Goal: Task Accomplishment & Management: Manage account settings

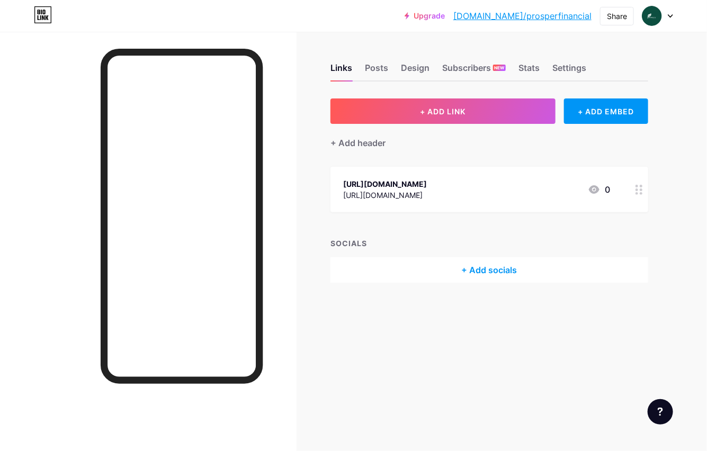
click at [670, 12] on div at bounding box center [658, 15] width 31 height 19
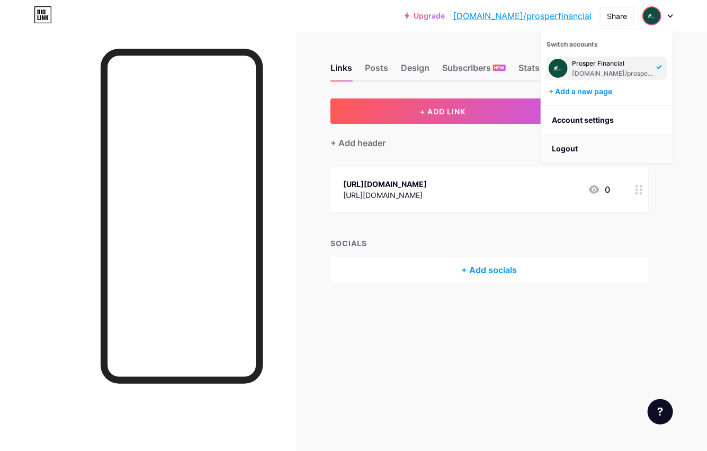
click at [563, 151] on li "Logout" at bounding box center [606, 149] width 131 height 29
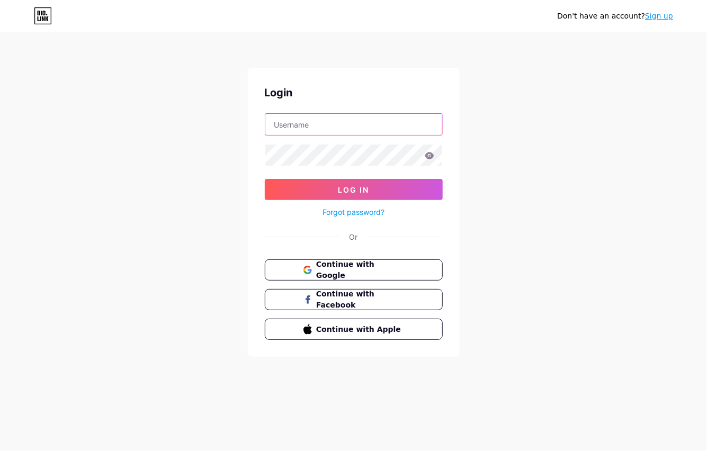
type input "prosperfinancial.seo@gmail.com"
click at [333, 275] on button "Continue with Google" at bounding box center [353, 271] width 181 height 22
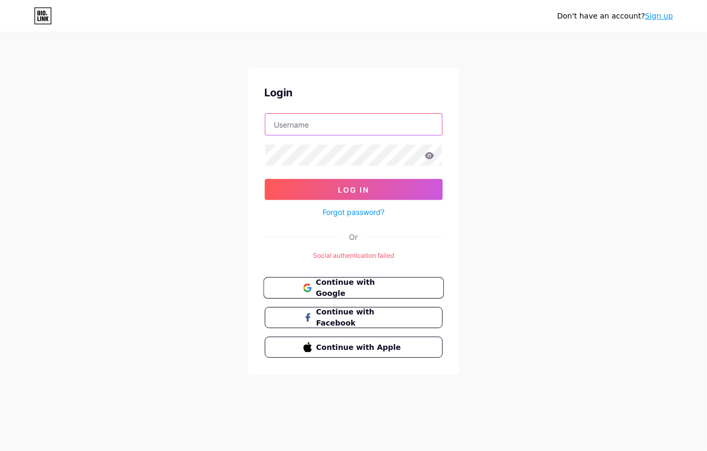
type input "prosperfinancial.seo@gmail.com"
click at [336, 287] on span "Continue with Google" at bounding box center [360, 288] width 88 height 23
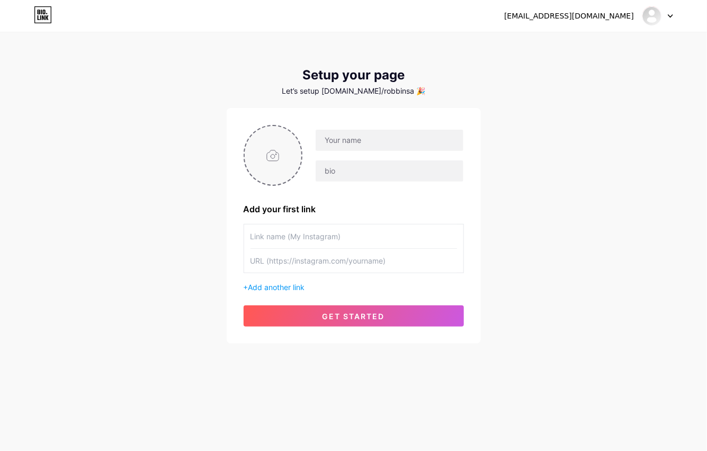
click at [272, 150] on input "file" at bounding box center [273, 155] width 57 height 59
type input "C:\fakepath\Robbins and Licavoli, PLLC logo.jpg"
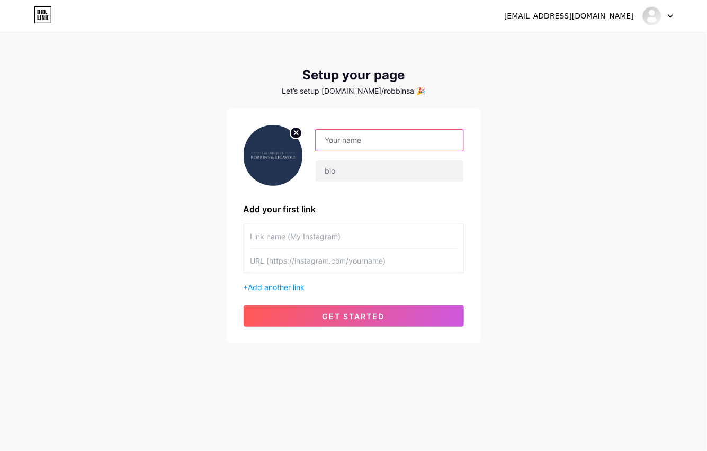
click at [394, 133] on input "text" at bounding box center [389, 140] width 147 height 21
paste input "Robbins and Licavoli, PLLC"
type input "Robbins and Licavoli, PLLC"
click at [322, 177] on input "text" at bounding box center [389, 171] width 147 height 21
paste input "The attorneys at the Law Offices of Robbins and Licavoli, PLLC assist clients w…"
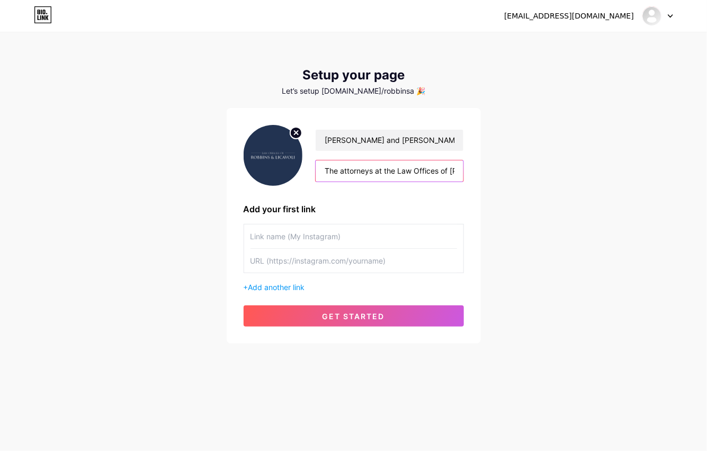
scroll to position [0, 400]
type input "The attorneys at the Law Offices of Robbins and Licavoli, PLLC assist clients w…"
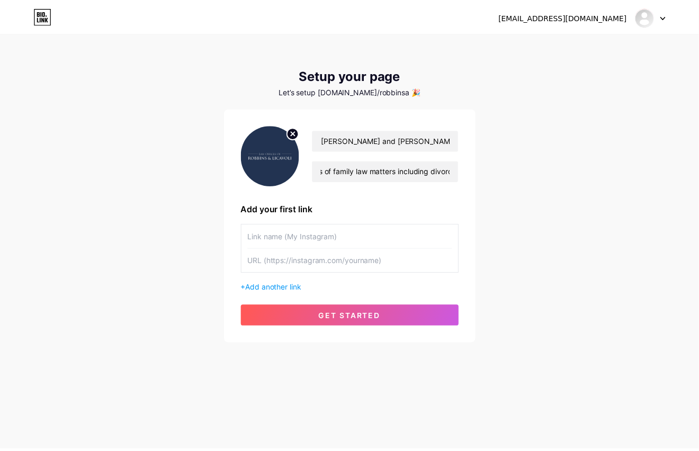
scroll to position [0, 0]
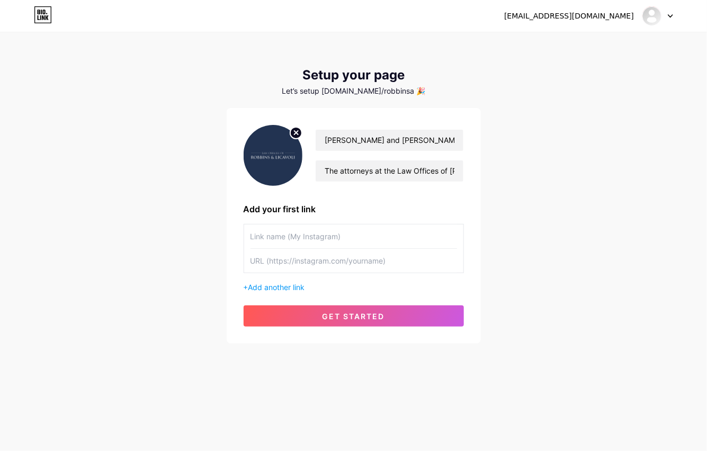
click at [545, 217] on div "robbinsandlicavoli.seo@gmail.com Dashboard Logout Setup your page Let’s setup b…" at bounding box center [353, 189] width 707 height 378
click at [295, 236] on input "text" at bounding box center [354, 237] width 207 height 24
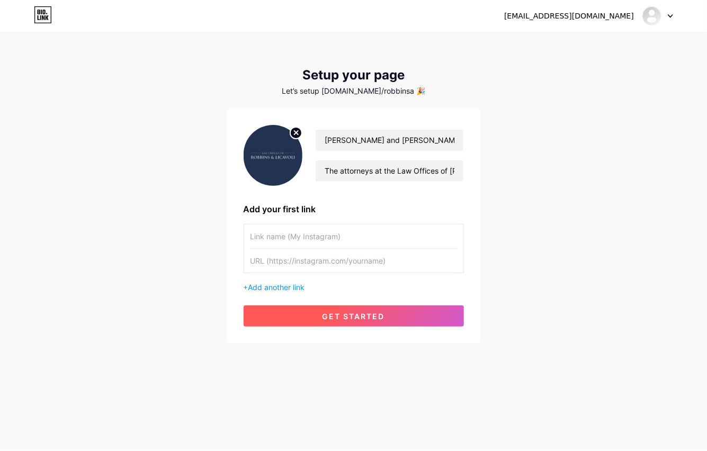
click at [360, 318] on span "get started" at bounding box center [354, 316] width 63 height 9
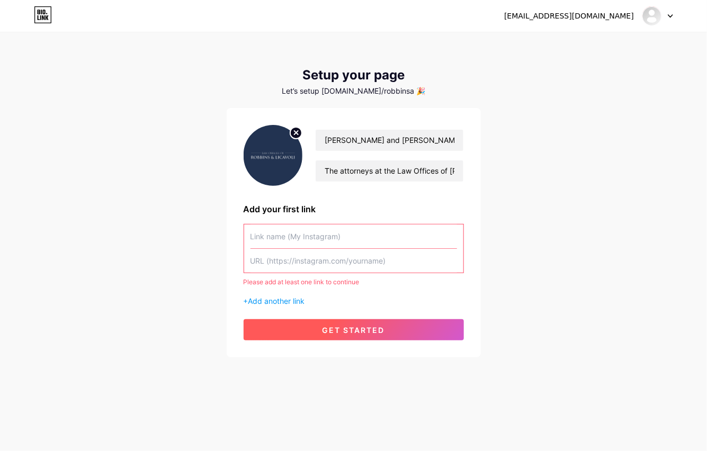
click at [354, 332] on span "get started" at bounding box center [354, 330] width 63 height 9
click at [302, 241] on input "text" at bounding box center [354, 237] width 207 height 24
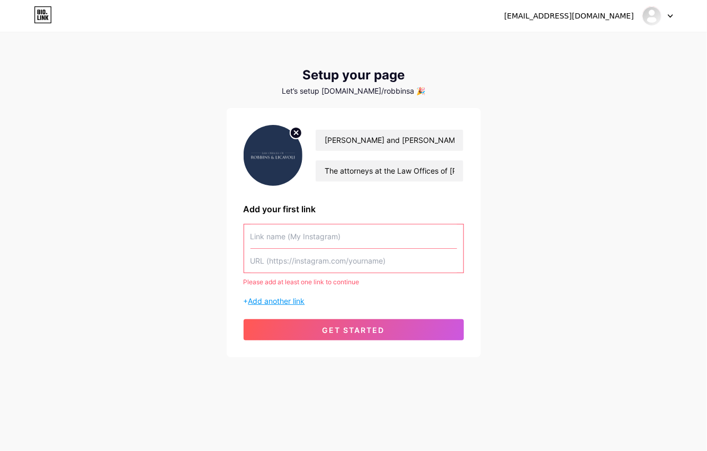
click at [295, 299] on span "Add another link" at bounding box center [276, 301] width 57 height 9
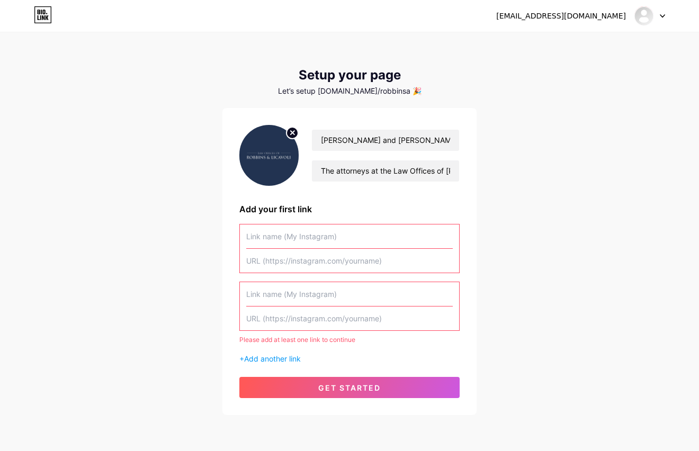
click at [315, 297] on input "text" at bounding box center [349, 294] width 207 height 24
click at [250, 358] on span "Add another link" at bounding box center [272, 358] width 57 height 9
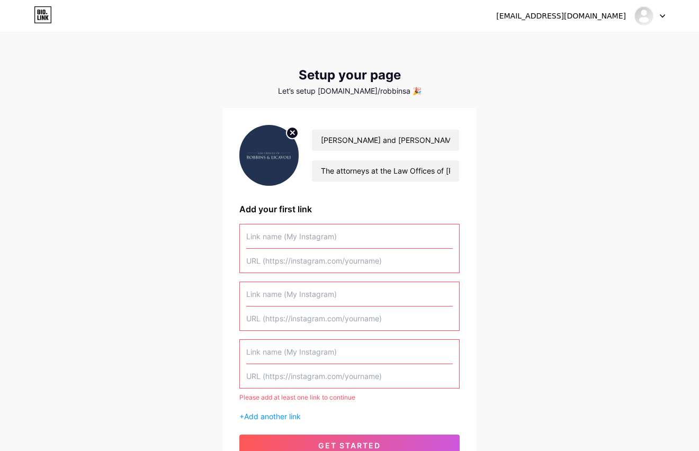
scroll to position [97, 0]
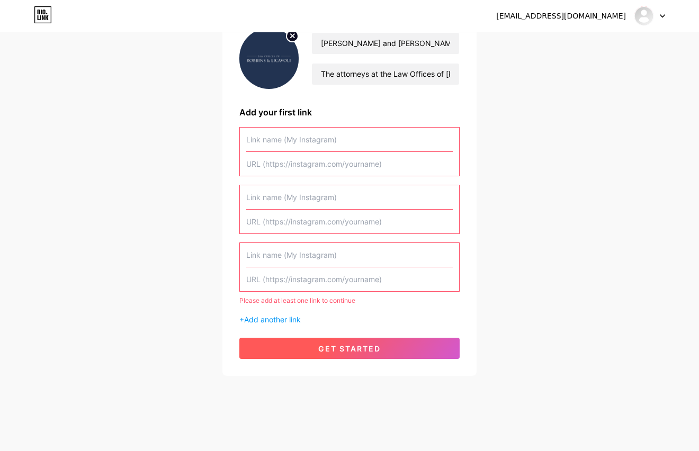
click at [314, 352] on button "get started" at bounding box center [349, 348] width 220 height 21
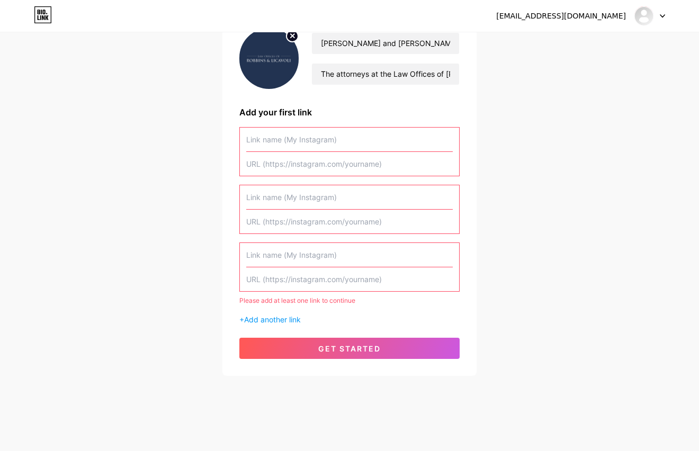
click at [302, 133] on input "text" at bounding box center [349, 140] width 207 height 24
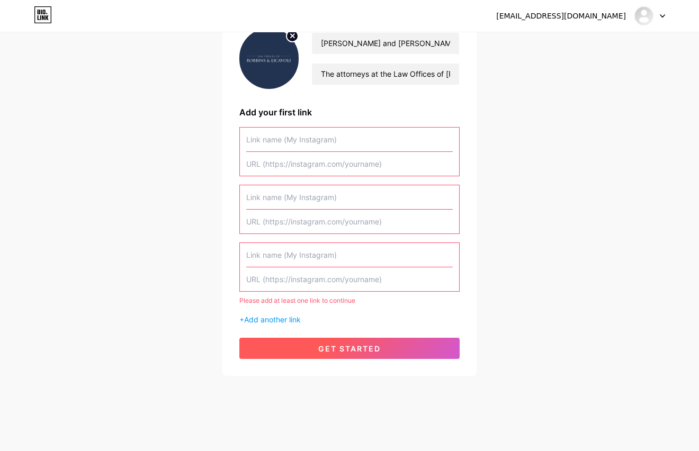
click at [350, 349] on span "get started" at bounding box center [349, 348] width 63 height 9
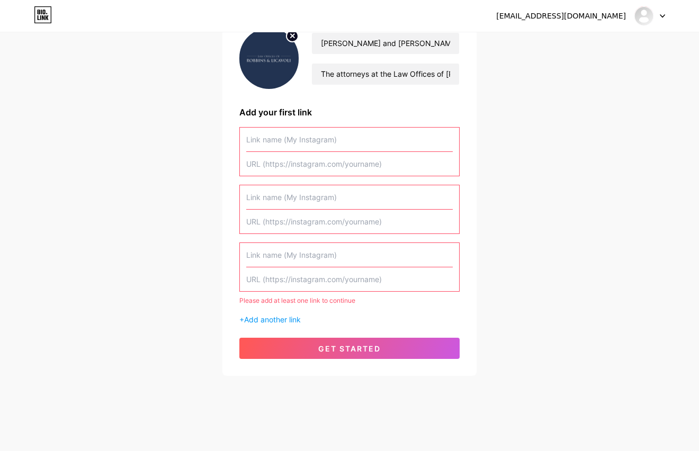
click at [556, 13] on div "[EMAIL_ADDRESS][DOMAIN_NAME]" at bounding box center [561, 16] width 130 height 11
click at [648, 14] on img at bounding box center [644, 15] width 17 height 17
click at [571, 41] on link "Dashboard" at bounding box center [598, 43] width 131 height 29
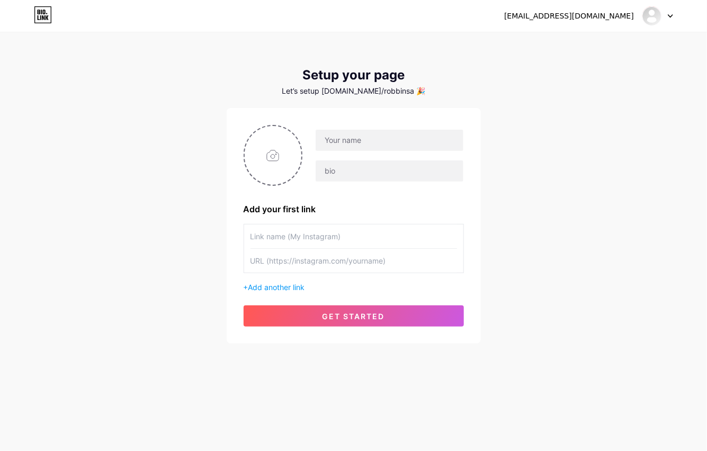
click at [662, 14] on div at bounding box center [658, 15] width 31 height 19
click at [555, 15] on div "[EMAIL_ADDRESS][DOMAIN_NAME]" at bounding box center [569, 16] width 130 height 11
click at [381, 139] on input "text" at bounding box center [389, 140] width 147 height 21
paste input "robbinsandlicavoli"
type input "robbinsandlicavoli"
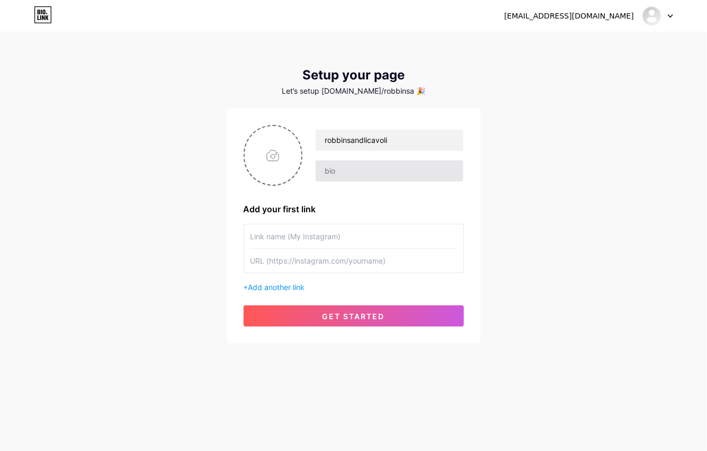
click at [334, 181] on div at bounding box center [389, 171] width 148 height 22
click at [355, 175] on input "text" at bounding box center [389, 171] width 147 height 21
click at [348, 175] on input "text" at bounding box center [389, 171] width 147 height 21
paste input "The attorneys at the Law Offices of Robbins and Licavoli, PLLC assist clients w…"
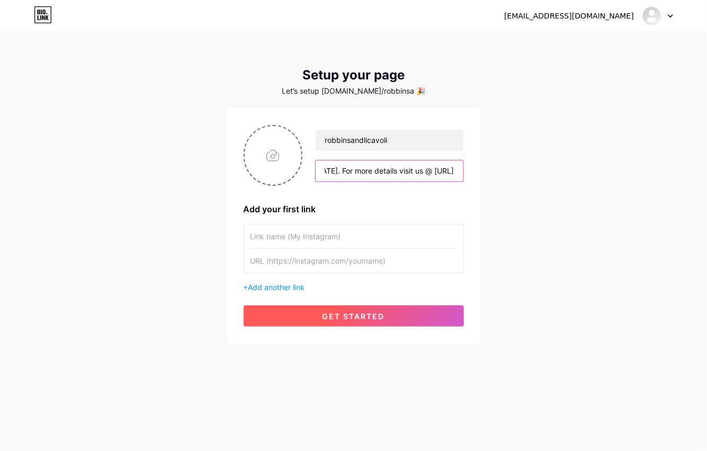
type input "The attorneys at the Law Offices of Robbins and Licavoli, PLLC assist clients w…"
click at [335, 320] on button "get started" at bounding box center [354, 316] width 220 height 21
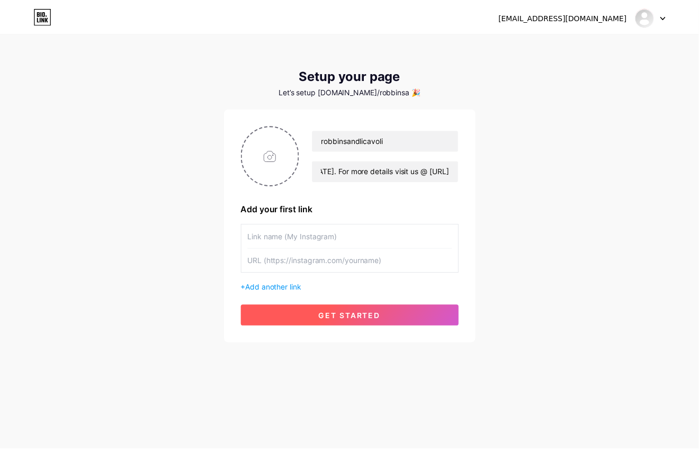
scroll to position [0, 0]
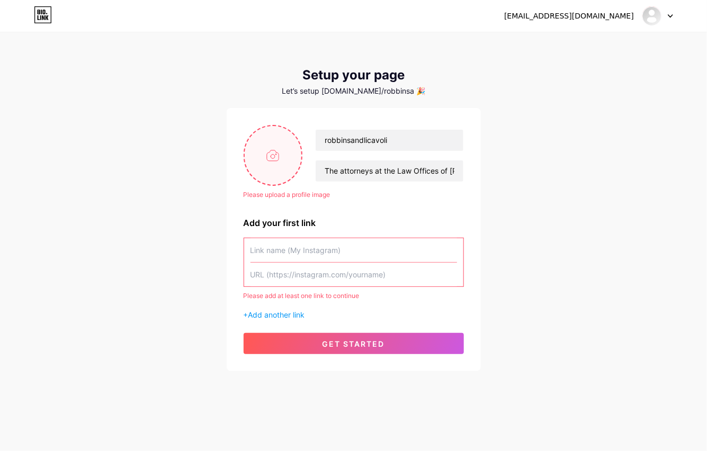
click at [272, 168] on input "file" at bounding box center [273, 155] width 57 height 59
type input "C:\fakepath\Robbins and Licavoli, PLLC logo.jpg"
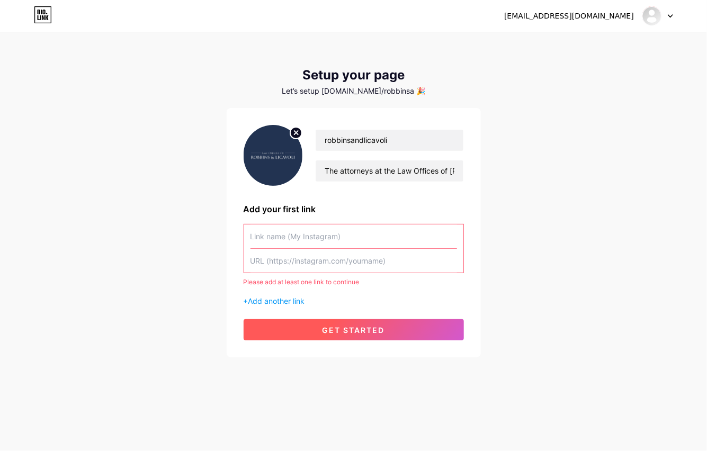
click at [346, 335] on button "get started" at bounding box center [354, 329] width 220 height 21
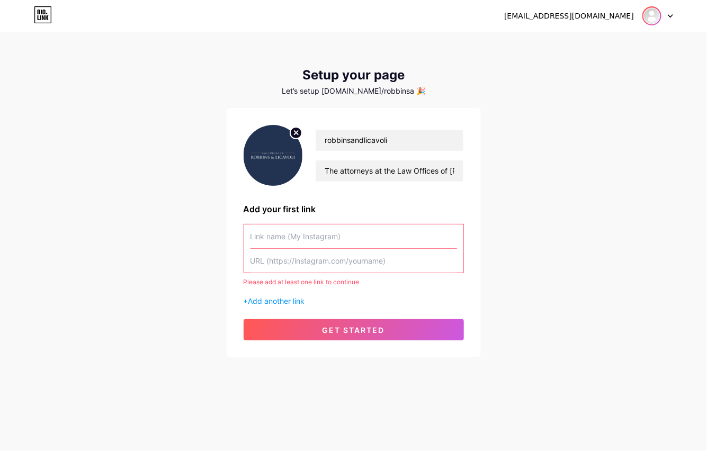
click at [646, 17] on img at bounding box center [652, 15] width 17 height 17
click at [670, 15] on icon at bounding box center [670, 16] width 5 height 4
click at [652, 21] on img at bounding box center [652, 15] width 17 height 17
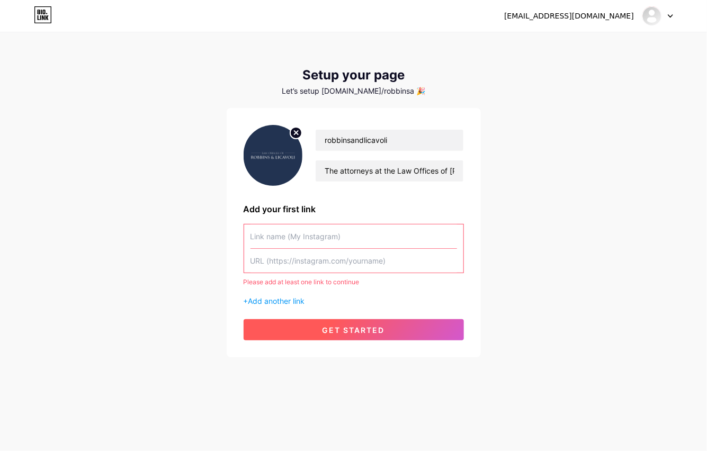
click at [340, 330] on span "get started" at bounding box center [354, 330] width 63 height 9
drag, startPoint x: 342, startPoint y: 241, endPoint x: 343, endPoint y: 263, distance: 22.8
click at [342, 241] on input "text" at bounding box center [354, 237] width 207 height 24
click at [328, 336] on button "get started" at bounding box center [354, 329] width 220 height 21
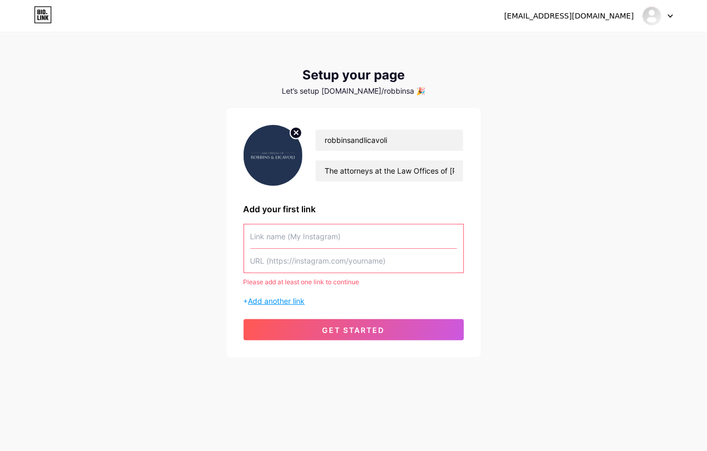
click at [269, 301] on span "Add another link" at bounding box center [276, 301] width 57 height 9
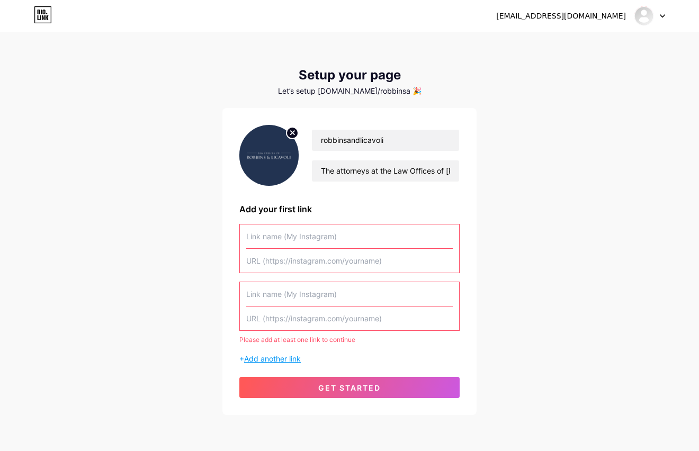
click at [248, 356] on span "Add another link" at bounding box center [272, 358] width 57 height 9
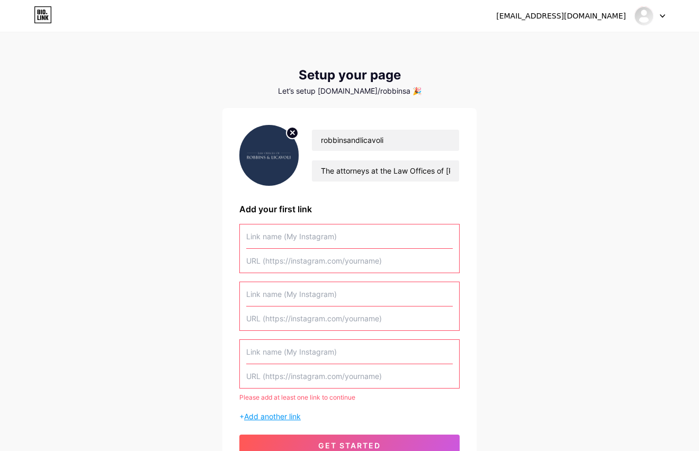
click at [248, 356] on input "text" at bounding box center [349, 352] width 207 height 24
drag, startPoint x: 302, startPoint y: 241, endPoint x: 593, endPoint y: 312, distance: 299.9
click at [593, 312] on div "robbinsandlicavoli.seo@gmail.com Dashboard Logout Setup your page Let’s setup b…" at bounding box center [349, 253] width 699 height 507
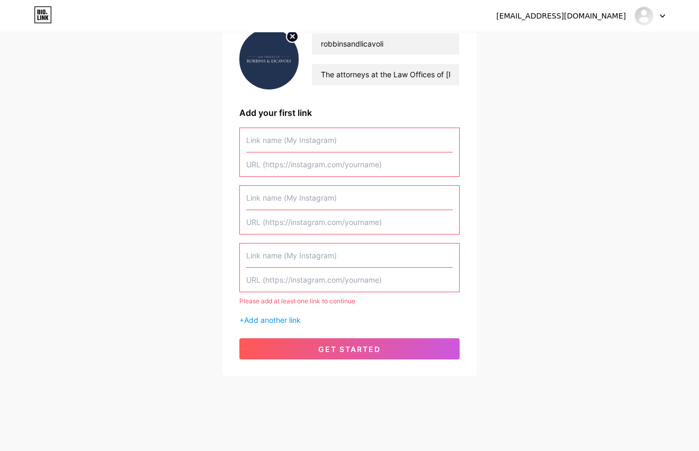
scroll to position [97, 0]
click at [287, 320] on span "Add another link" at bounding box center [272, 319] width 57 height 9
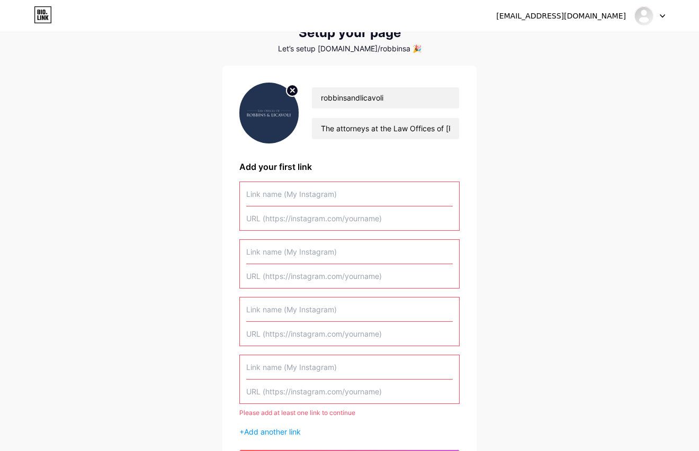
scroll to position [0, 0]
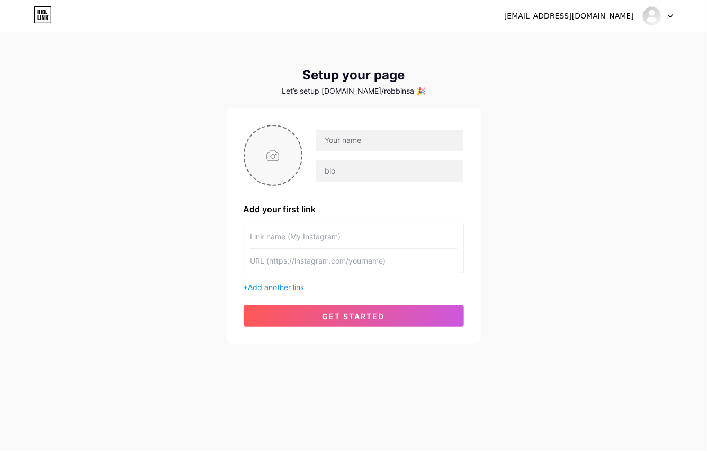
click at [274, 153] on input "file" at bounding box center [273, 155] width 57 height 59
type input "C:\fakepath\Robbins and Licavoli, PLLC logo.jpg"
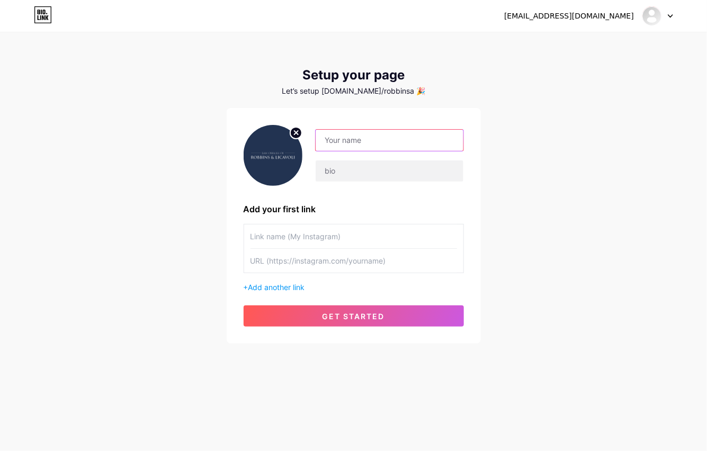
click at [368, 140] on input "text" at bounding box center [389, 140] width 147 height 21
click at [350, 265] on input "text" at bounding box center [354, 261] width 207 height 24
paste input "[URL][DOMAIN_NAME]"
type input "[URL][DOMAIN_NAME]"
click at [288, 234] on input "text" at bounding box center [354, 237] width 207 height 24
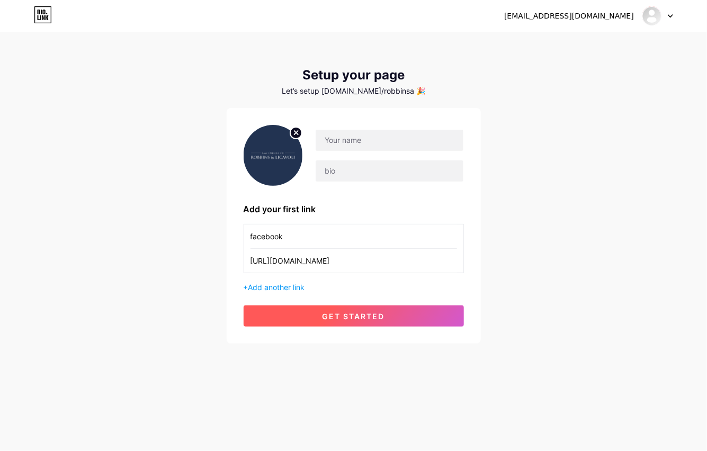
type input "facebook"
click at [358, 317] on span "get started" at bounding box center [354, 316] width 63 height 9
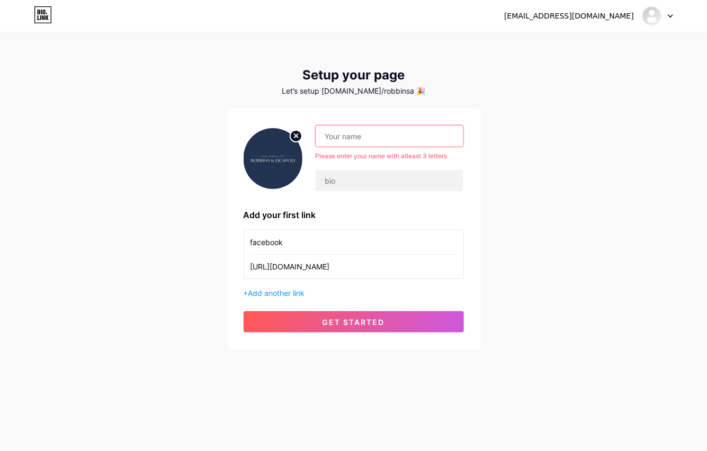
drag, startPoint x: 367, startPoint y: 127, endPoint x: 377, endPoint y: 136, distance: 13.2
click at [373, 134] on input "text" at bounding box center [389, 136] width 147 height 21
click at [417, 127] on input "text" at bounding box center [389, 136] width 147 height 21
paste input "[PERSON_NAME] and [PERSON_NAME], PLLC"
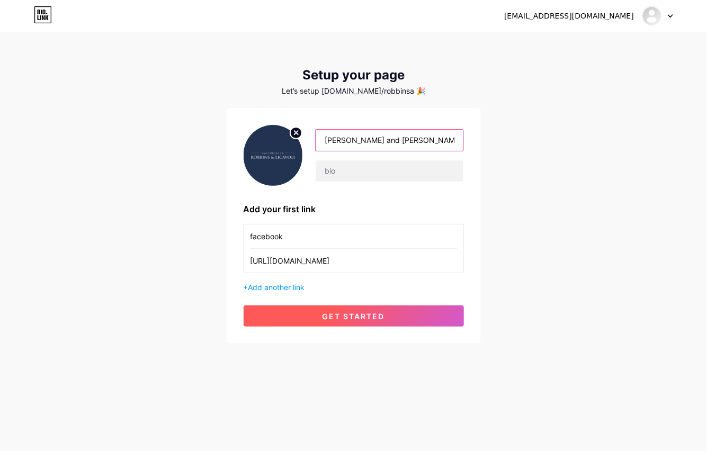
type input "[PERSON_NAME] and [PERSON_NAME], PLLC"
click at [344, 312] on span "get started" at bounding box center [354, 316] width 63 height 9
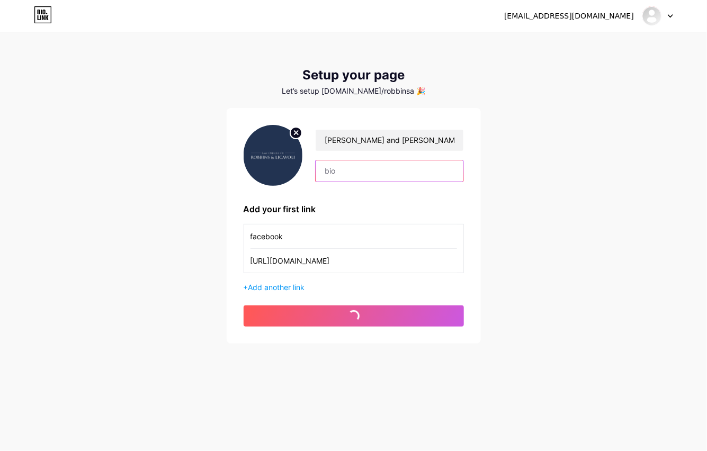
click at [350, 163] on input "text" at bounding box center [389, 171] width 147 height 21
click at [351, 170] on input "text" at bounding box center [389, 171] width 147 height 21
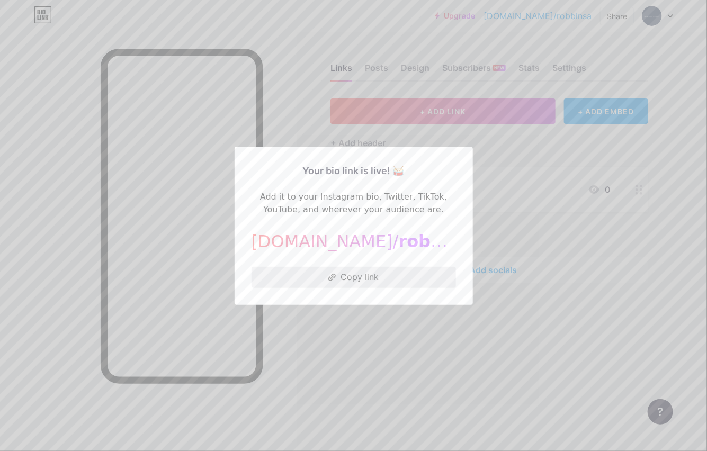
click at [376, 273] on button "Copy link" at bounding box center [354, 277] width 204 height 21
click at [542, 54] on div at bounding box center [353, 225] width 707 height 451
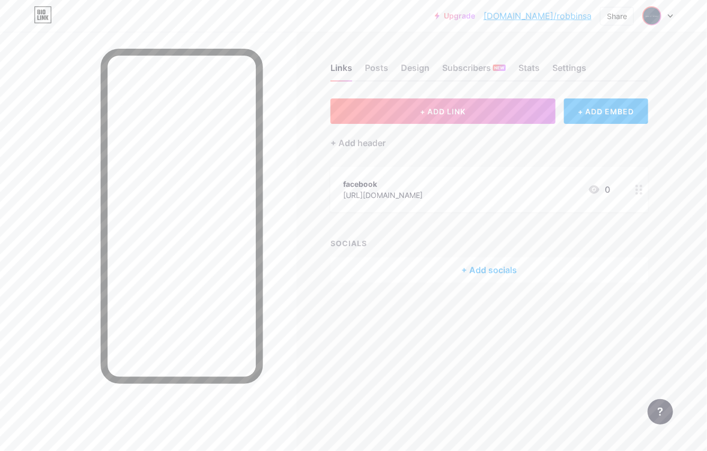
click at [655, 12] on img at bounding box center [652, 15] width 17 height 17
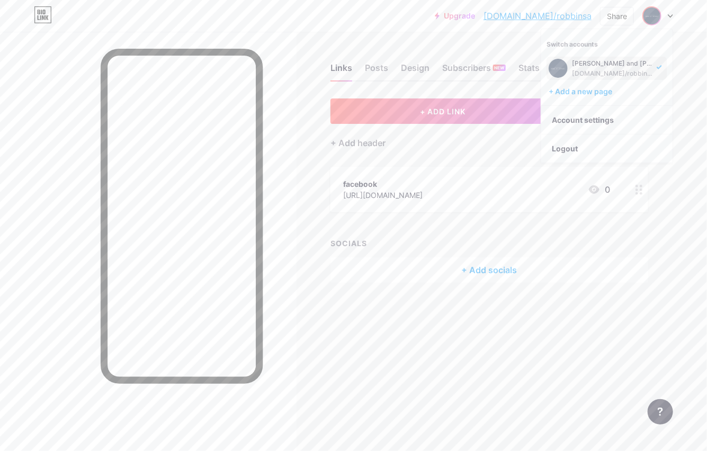
click at [581, 65] on div "[PERSON_NAME] and [PERSON_NAME], PLLC" at bounding box center [613, 63] width 82 height 8
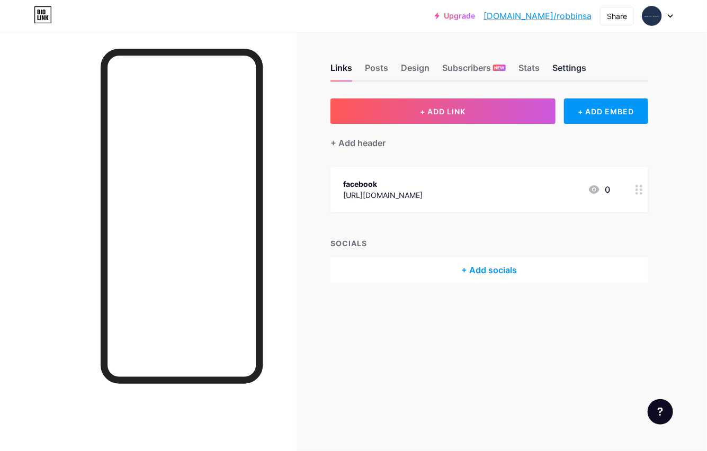
click at [562, 70] on div "Settings" at bounding box center [570, 70] width 34 height 19
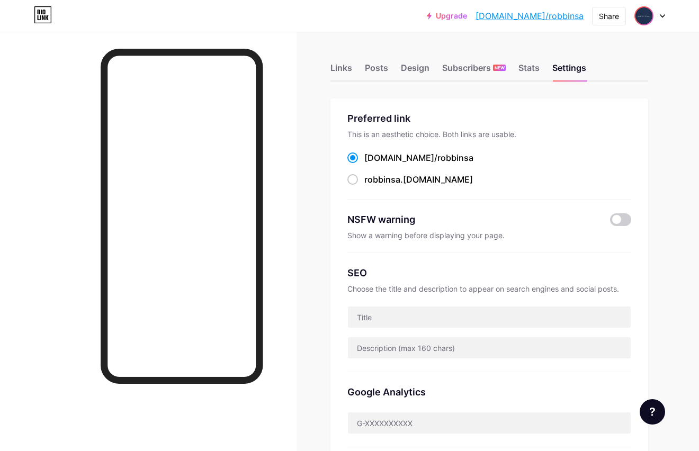
click at [636, 23] on span at bounding box center [644, 15] width 17 height 17
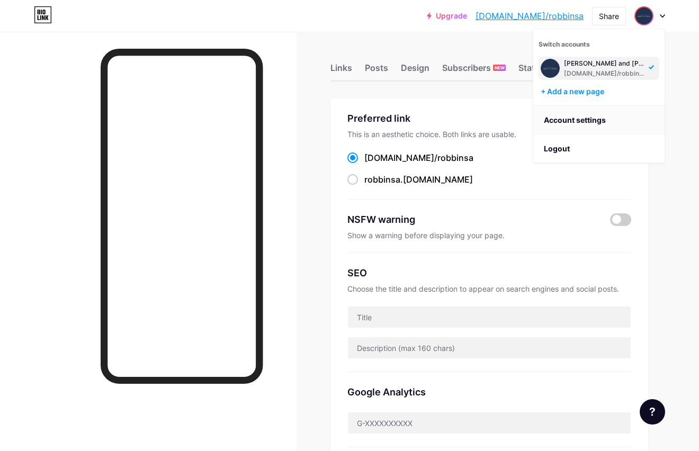
click at [567, 121] on link "Account settings" at bounding box center [598, 120] width 131 height 29
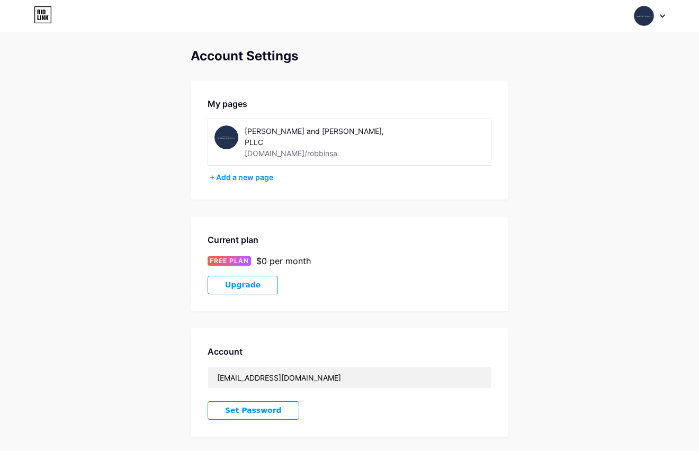
click at [648, 15] on img at bounding box center [644, 16] width 20 height 20
click at [570, 121] on link "Dashboard" at bounding box center [598, 120] width 131 height 29
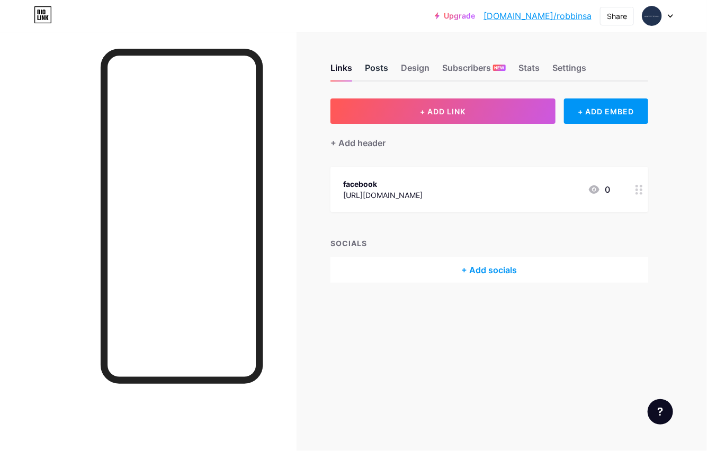
click at [379, 67] on div "Posts" at bounding box center [376, 70] width 23 height 19
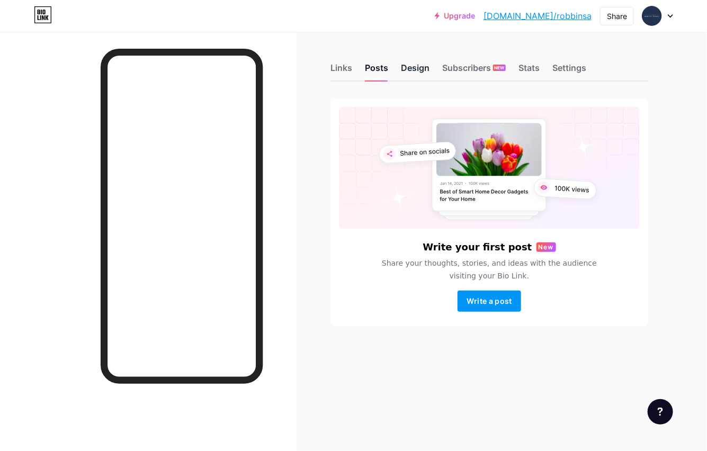
click at [414, 65] on div "Design" at bounding box center [415, 70] width 29 height 19
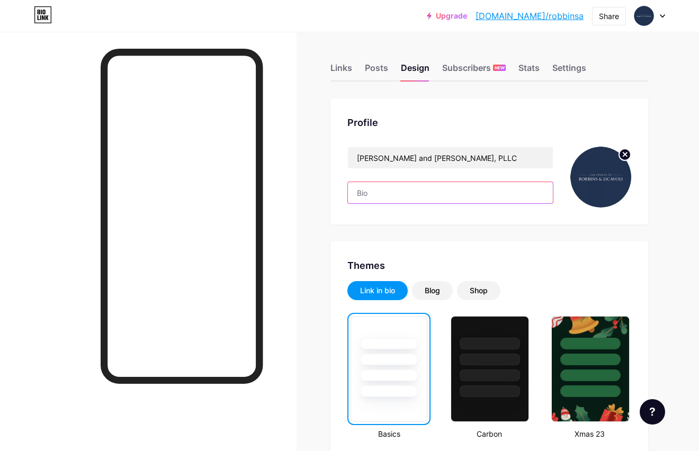
click at [414, 191] on input "text" at bounding box center [450, 192] width 205 height 21
click at [379, 186] on input "text" at bounding box center [450, 192] width 205 height 21
paste input "The attorneys at the Law Offices of [PERSON_NAME] and [PERSON_NAME], PLLC assis…"
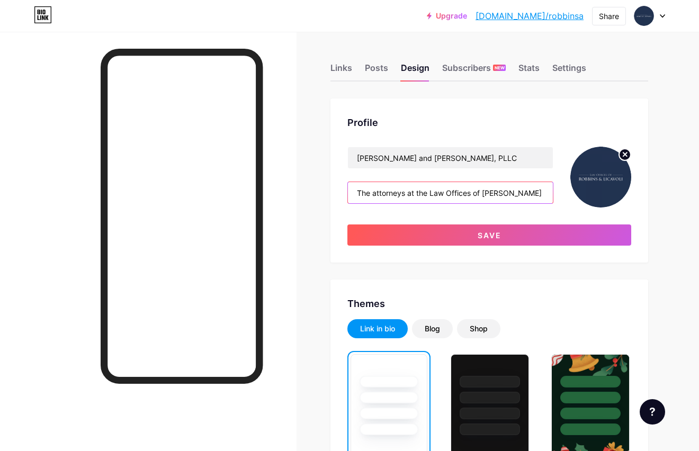
scroll to position [0, 902]
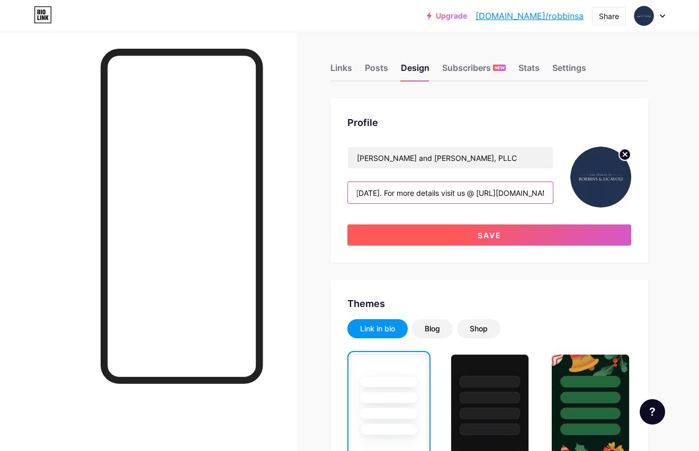
type input "The attorneys at the Law Offices of [PERSON_NAME] and [PERSON_NAME], PLLC assis…"
click at [486, 228] on button "Save" at bounding box center [490, 235] width 284 height 21
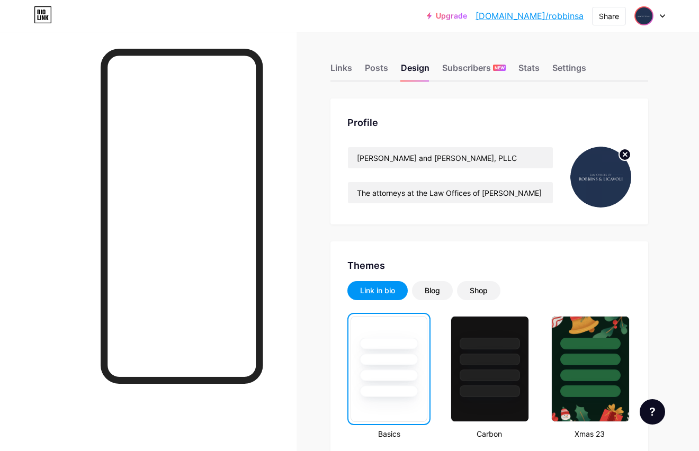
click at [648, 18] on img at bounding box center [644, 15] width 17 height 17
